Goal: Task Accomplishment & Management: Use online tool/utility

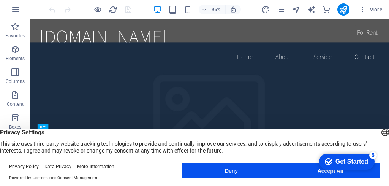
click at [327, 173] on appcues-checklist "Contextual help checklist present on screen" at bounding box center [345, 162] width 65 height 25
click at [309, 171] on button "Accept All" at bounding box center [330, 170] width 99 height 15
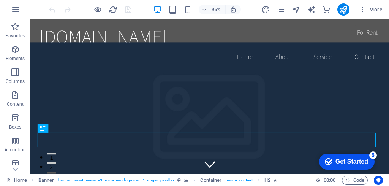
click at [342, 159] on div "Get Started" at bounding box center [352, 161] width 33 height 7
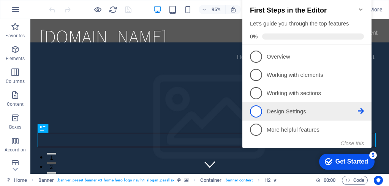
click at [272, 105] on link "4 Design Settings - incomplete" at bounding box center [307, 111] width 114 height 12
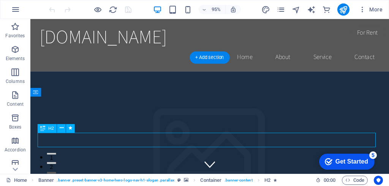
click at [60, 129] on icon at bounding box center [62, 129] width 4 height 8
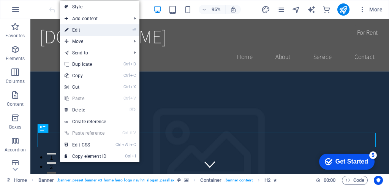
drag, startPoint x: 102, startPoint y: 31, endPoint x: 74, endPoint y: 229, distance: 200.5
click at [102, 31] on link "⏎ Edit" at bounding box center [85, 29] width 51 height 11
